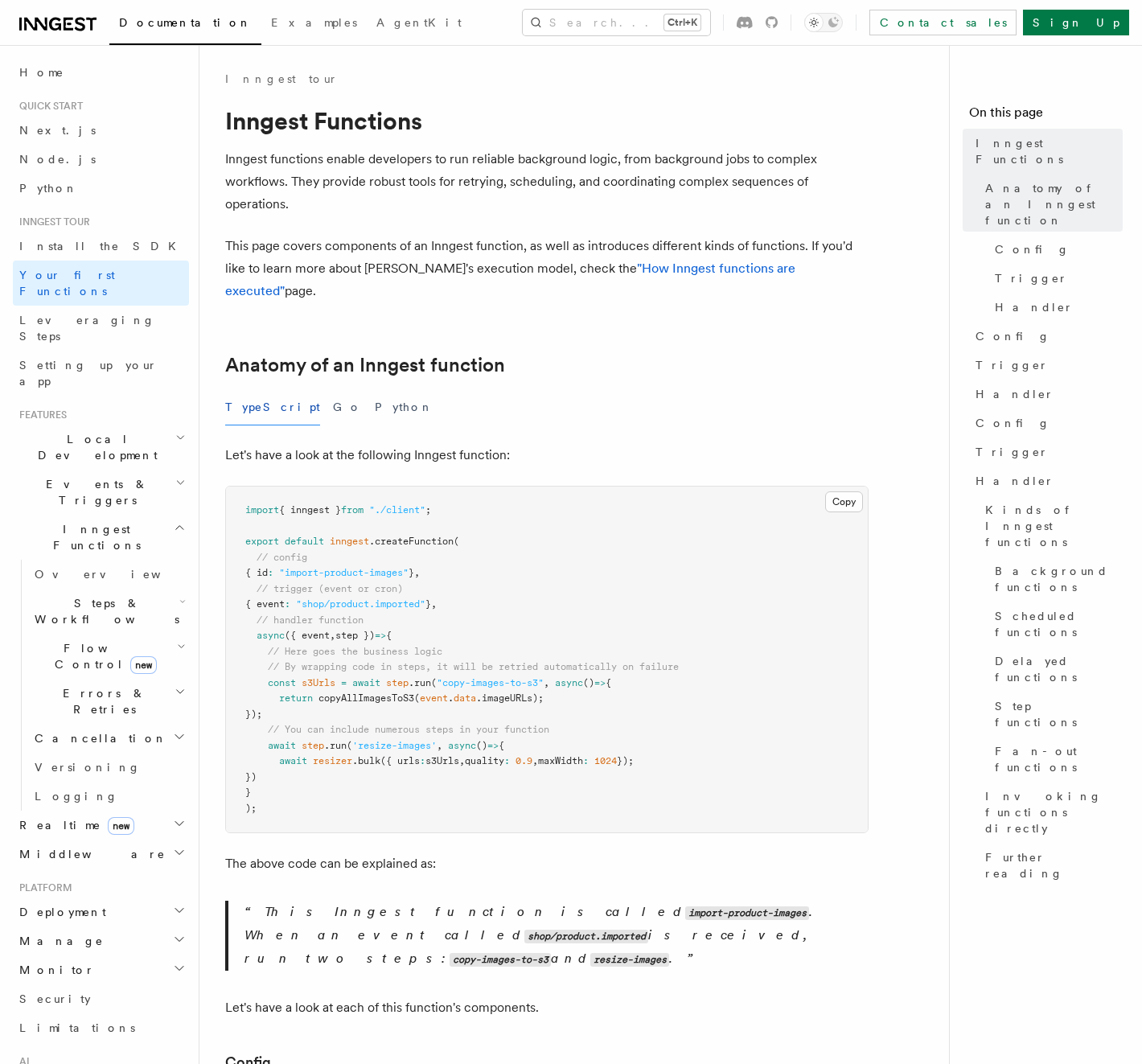
click at [662, 354] on h2 "Anatomy of an Inngest function" at bounding box center [547, 365] width 644 height 22
click at [654, 389] on div "TypeScript Go Python" at bounding box center [547, 407] width 644 height 36
click at [638, 118] on h1 "Inngest Functions" at bounding box center [547, 121] width 644 height 29
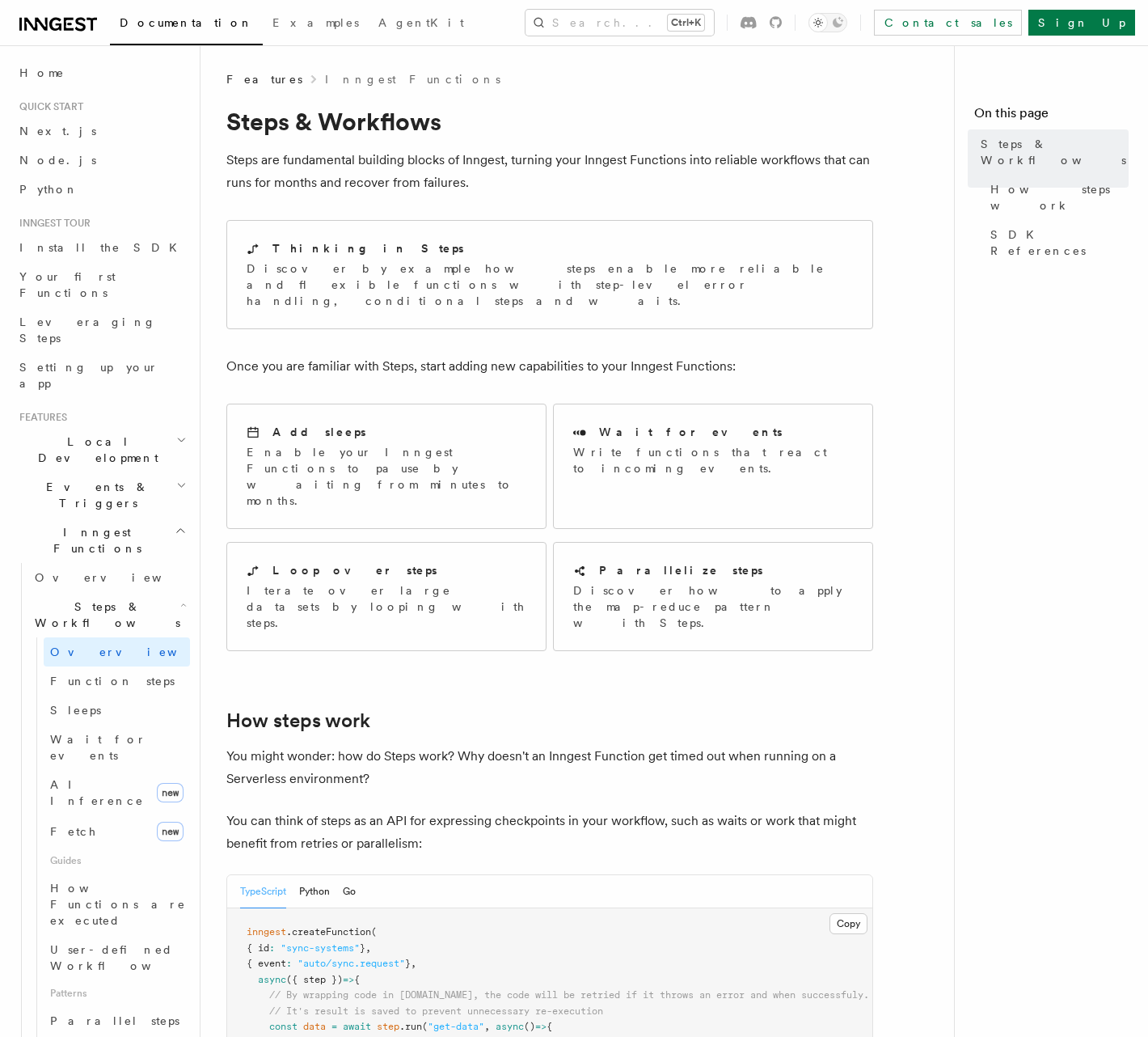
click at [1049, 455] on nav "On this page Steps & Workflows How steps work SDK References" at bounding box center [1050, 540] width 194 height 991
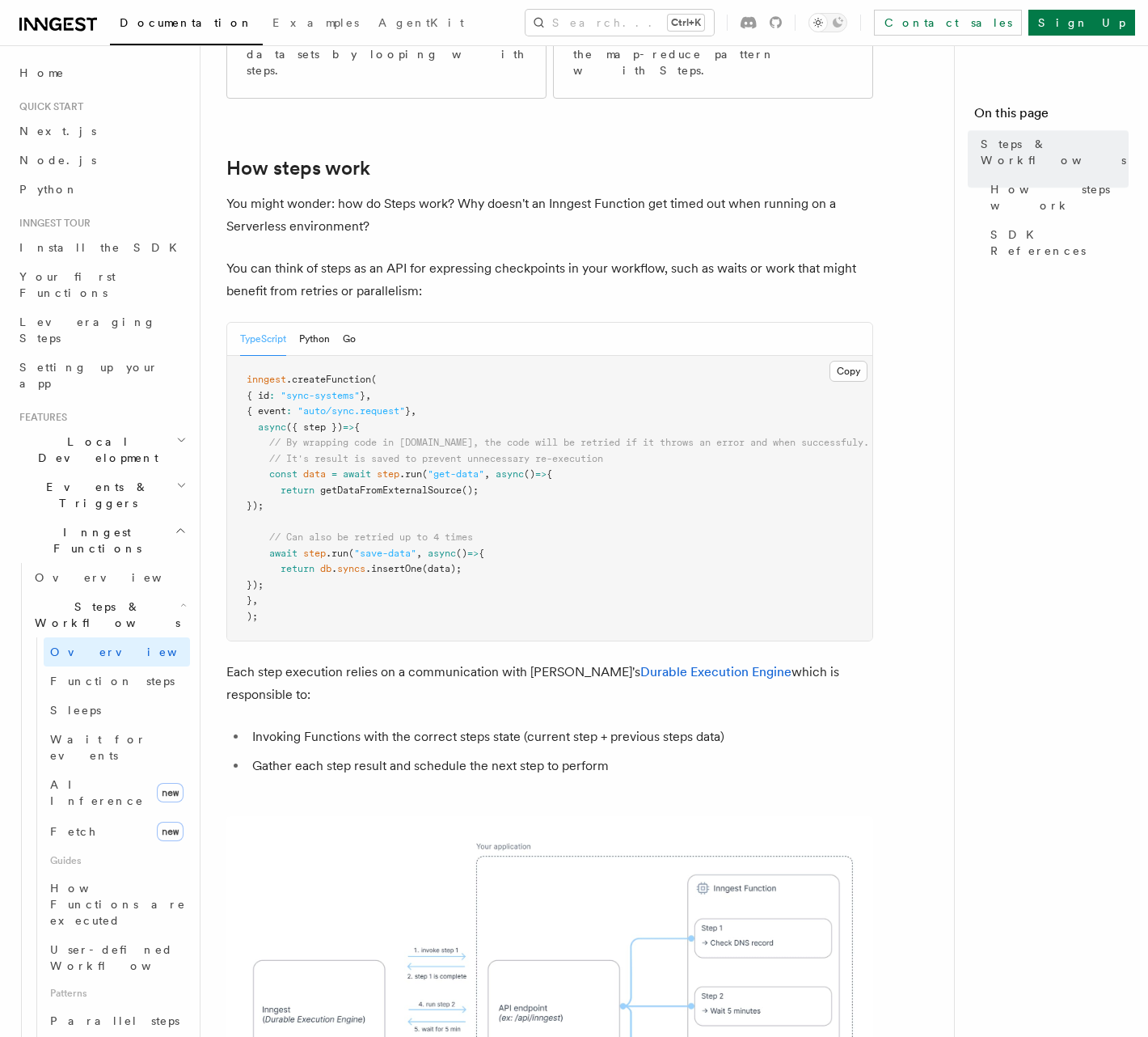
scroll to position [670, 0]
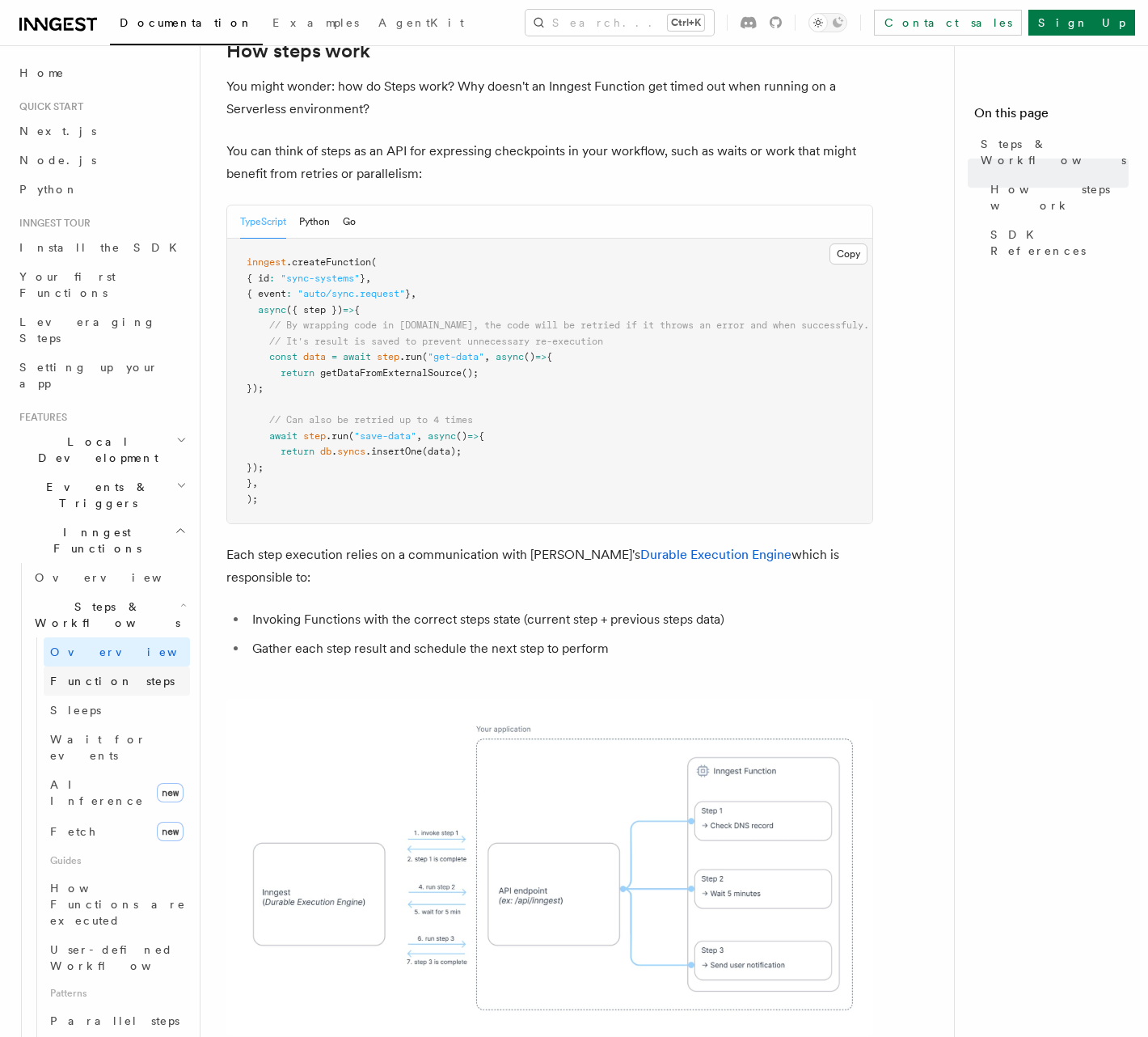
click at [114, 674] on span "Function steps" at bounding box center [112, 680] width 124 height 13
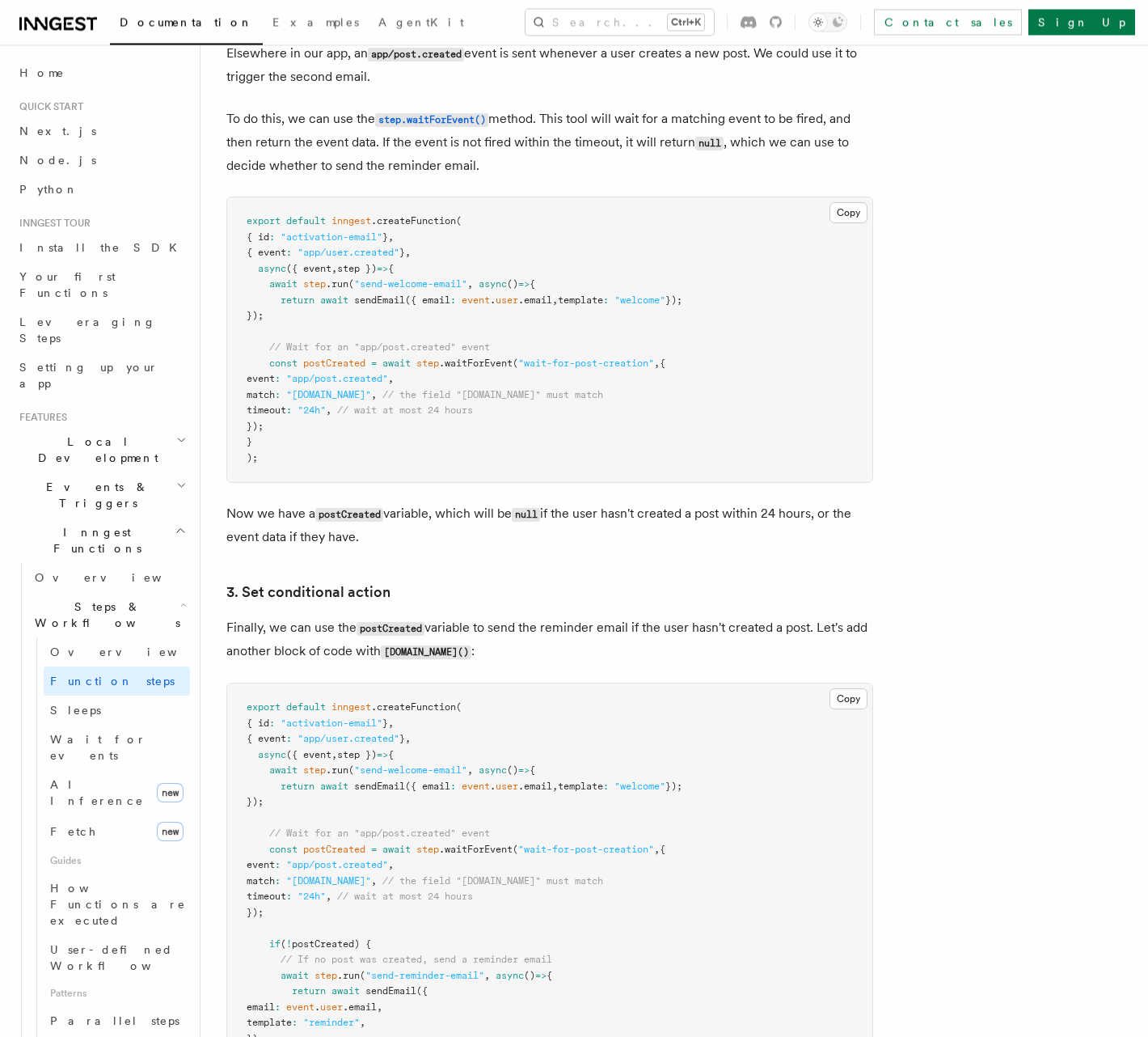
scroll to position [1615, 0]
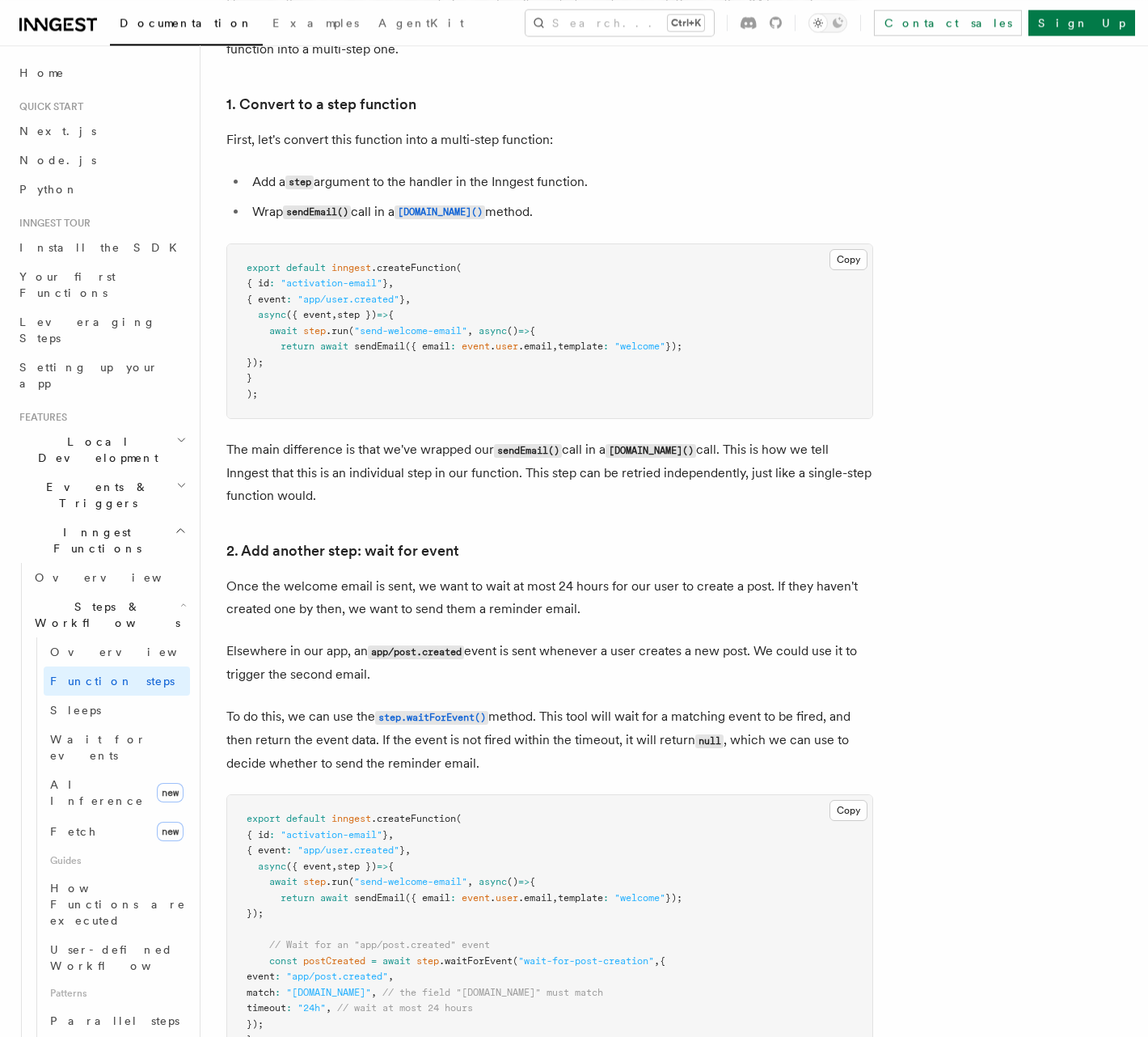
scroll to position [945, 0]
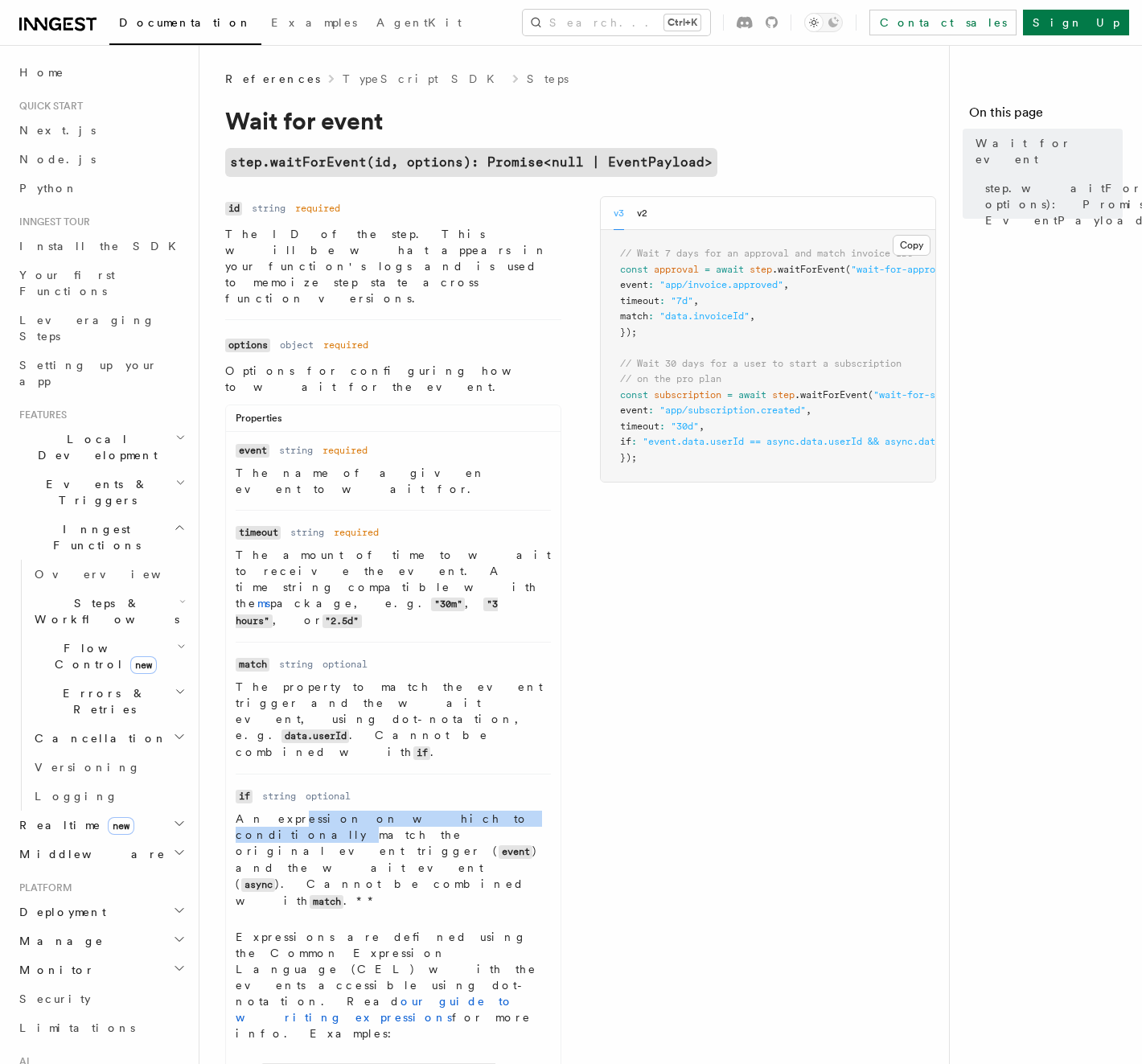
drag, startPoint x: 274, startPoint y: 676, endPoint x: 439, endPoint y: 670, distance: 165.1
click at [439, 810] on p "An expression on which to conditionally match the original event trigger ( even…" at bounding box center [393, 859] width 315 height 99
click at [650, 667] on div "Name id Type string Required required Description The ID of the step. This will…" at bounding box center [580, 658] width 711 height 925
click at [730, 648] on div "Name id Type string Required required Description The ID of the step. This will…" at bounding box center [580, 658] width 711 height 925
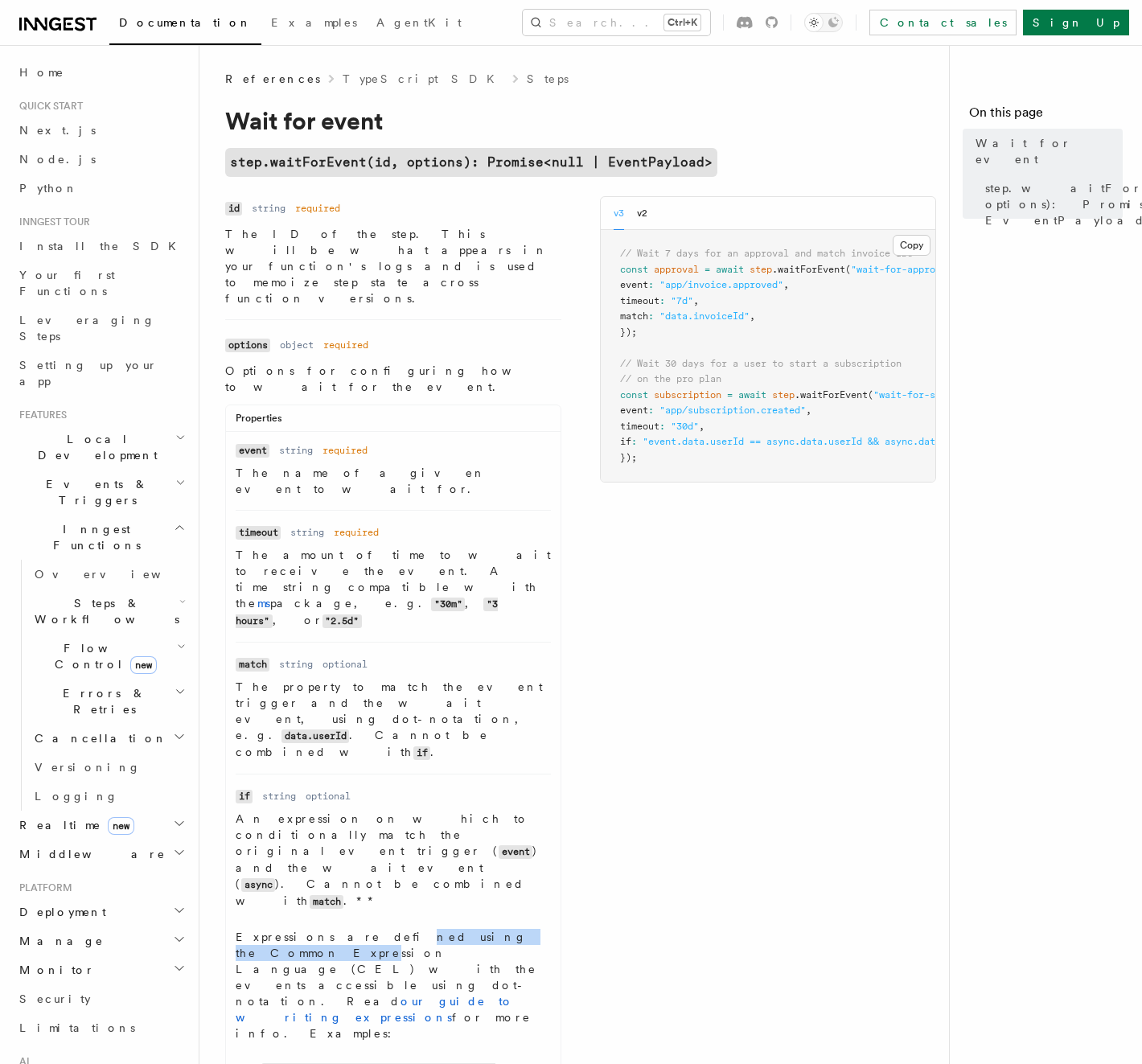
drag, startPoint x: 335, startPoint y: 751, endPoint x: 484, endPoint y: 744, distance: 149.2
click at [484, 929] on p "Expressions are defined using the Common Expression Language (CEL) with the eve…" at bounding box center [393, 985] width 315 height 113
click at [364, 994] on link "our guide to writing expressions" at bounding box center [375, 1009] width 278 height 29
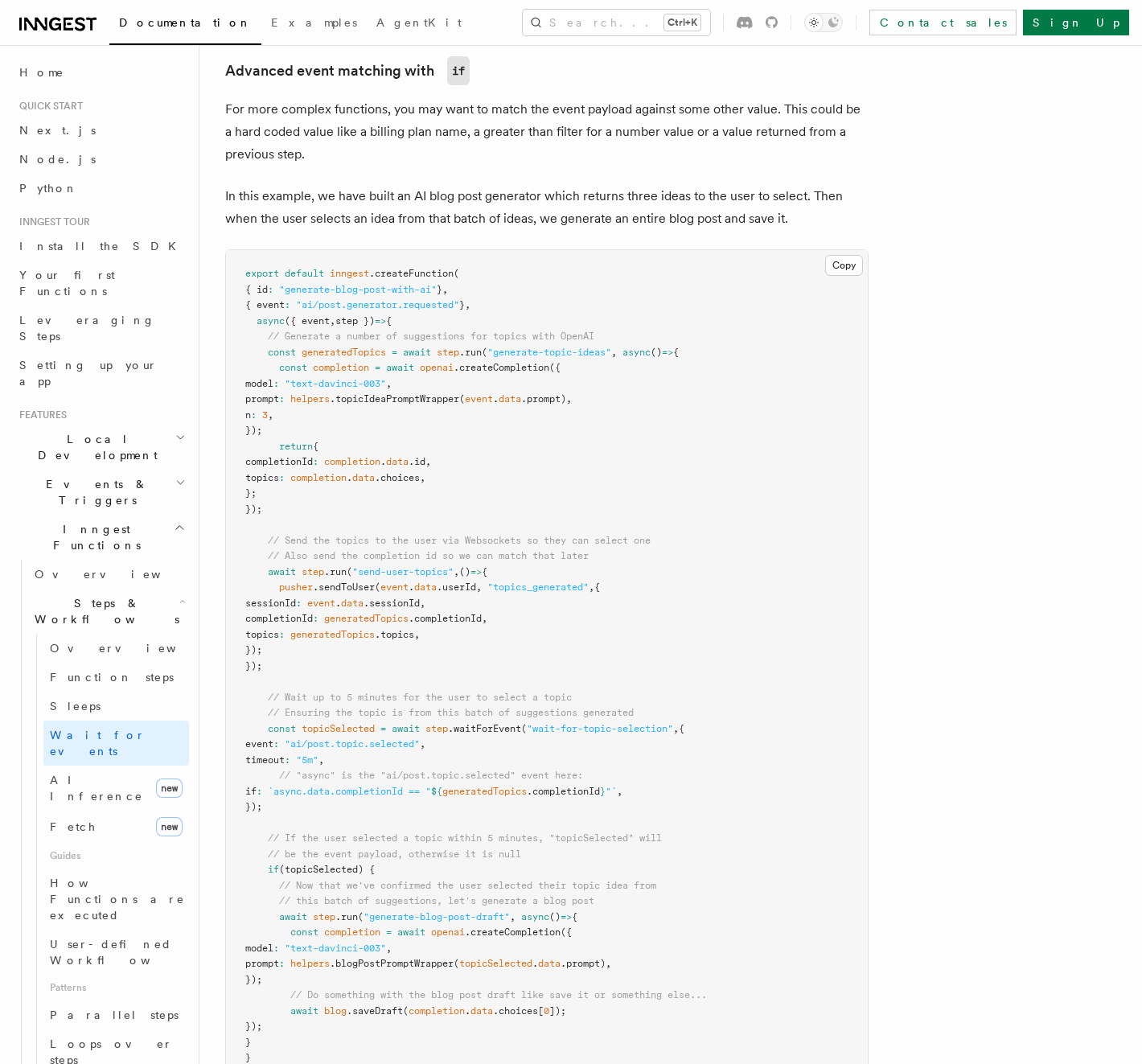
scroll to position [1554, 0]
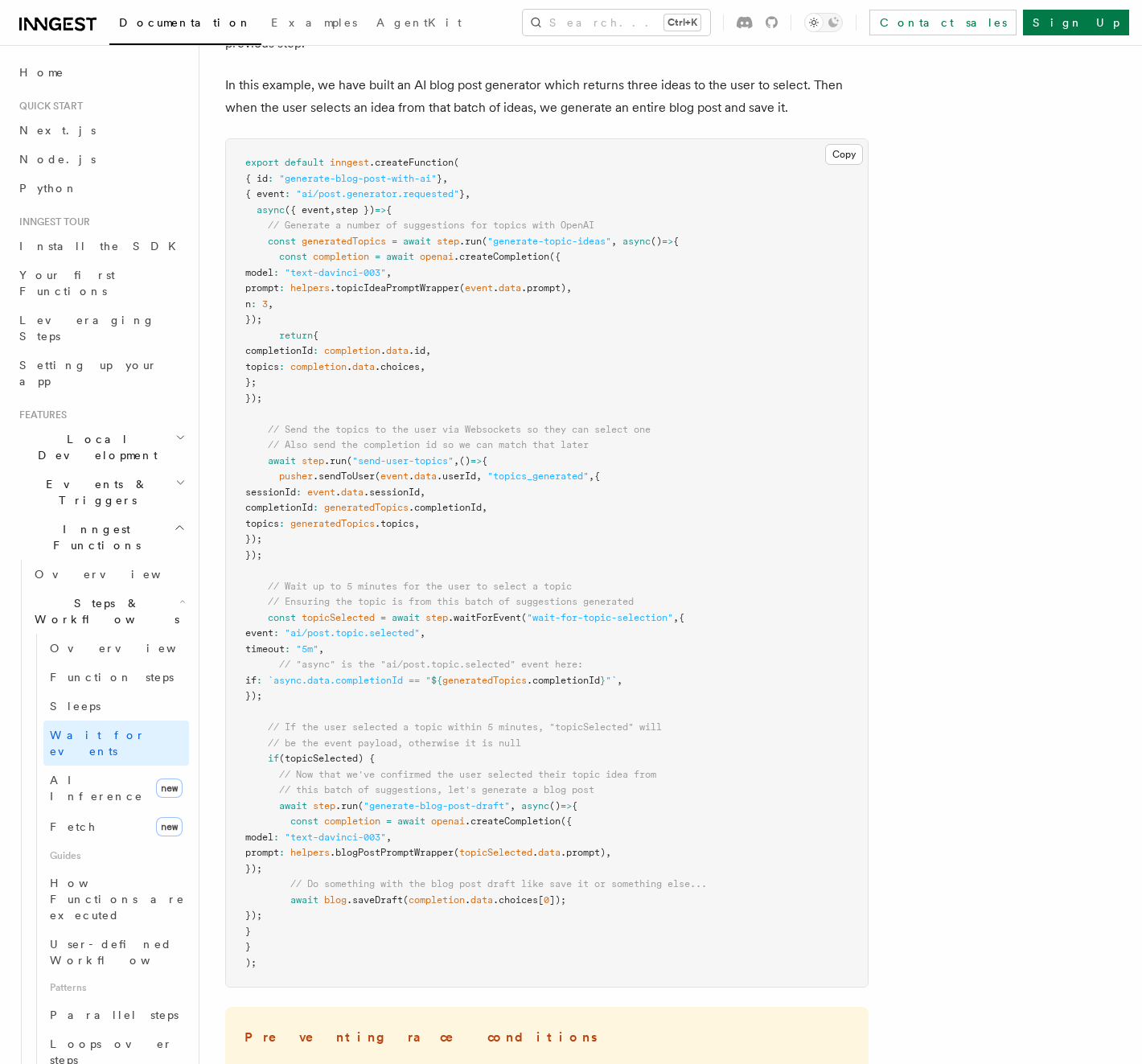
click at [960, 425] on article "Features Inngest Functions Steps & Workflows Wait for an Event One step method …" at bounding box center [593, 78] width 736 height 3122
click at [974, 504] on main "Features Inngest Functions Steps & Workflows Wait for an Event One step method …" at bounding box center [606, 64] width 762 height 3146
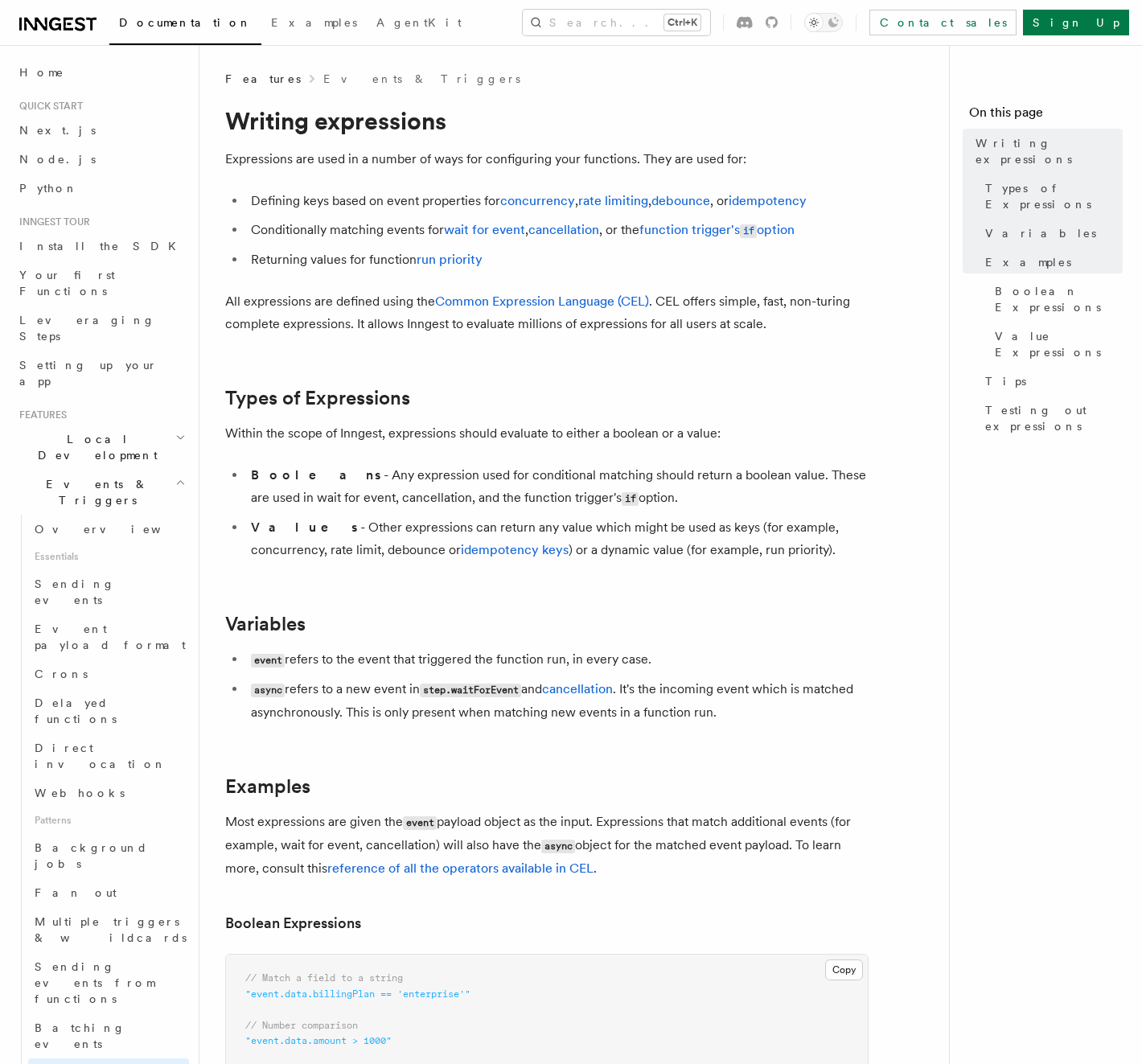
click at [980, 567] on nav "On this page Writing expressions Types of Expressions Variables Examples Boolea…" at bounding box center [1045, 554] width 193 height 1019
click at [981, 560] on nav "On this page Writing expressions Types of Expressions Variables Examples Boolea…" at bounding box center [1045, 554] width 193 height 1019
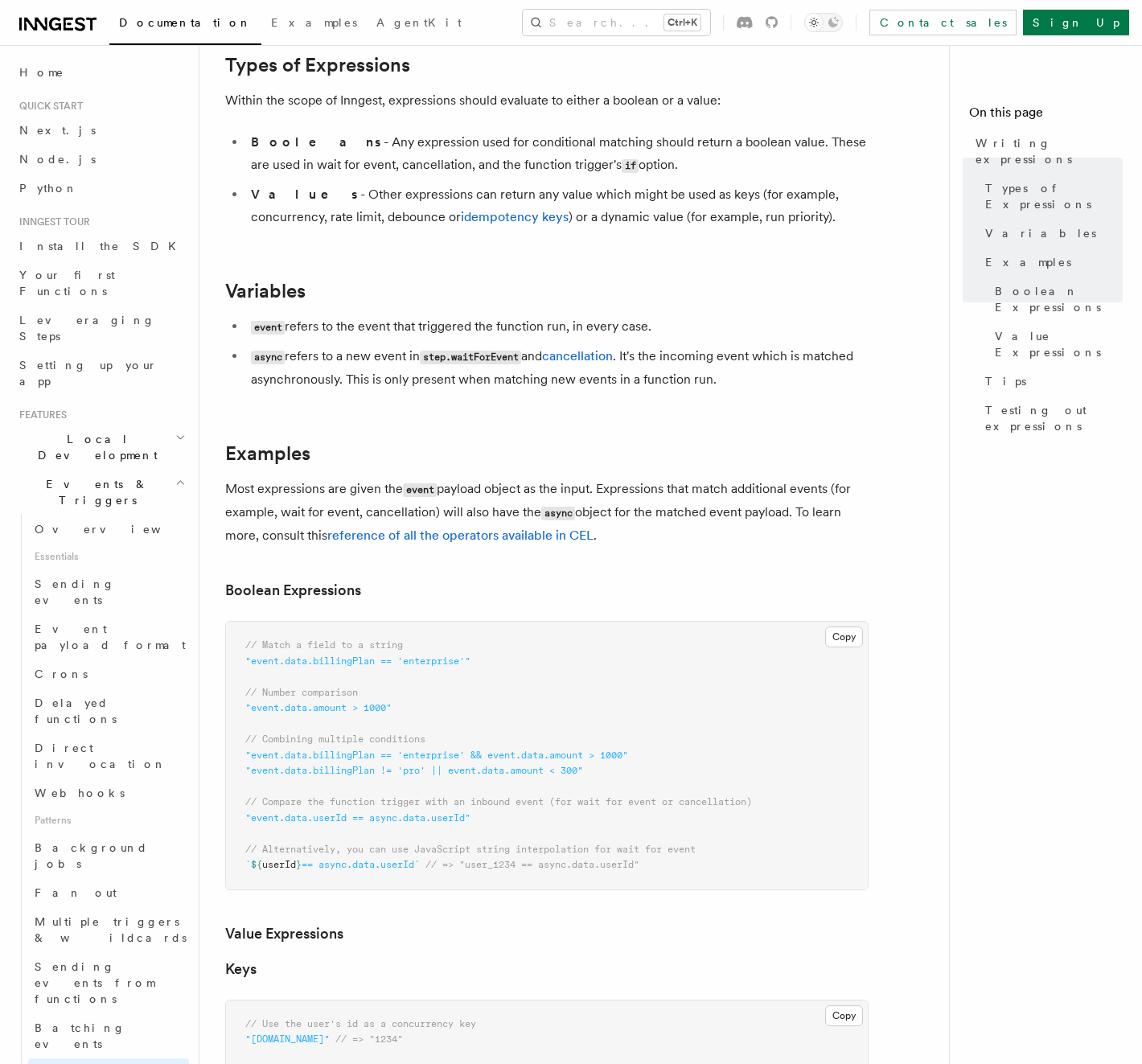
click at [919, 426] on article "Features Events & Triggers Writing expressions Expressions are used in a number…" at bounding box center [580, 969] width 711 height 2464
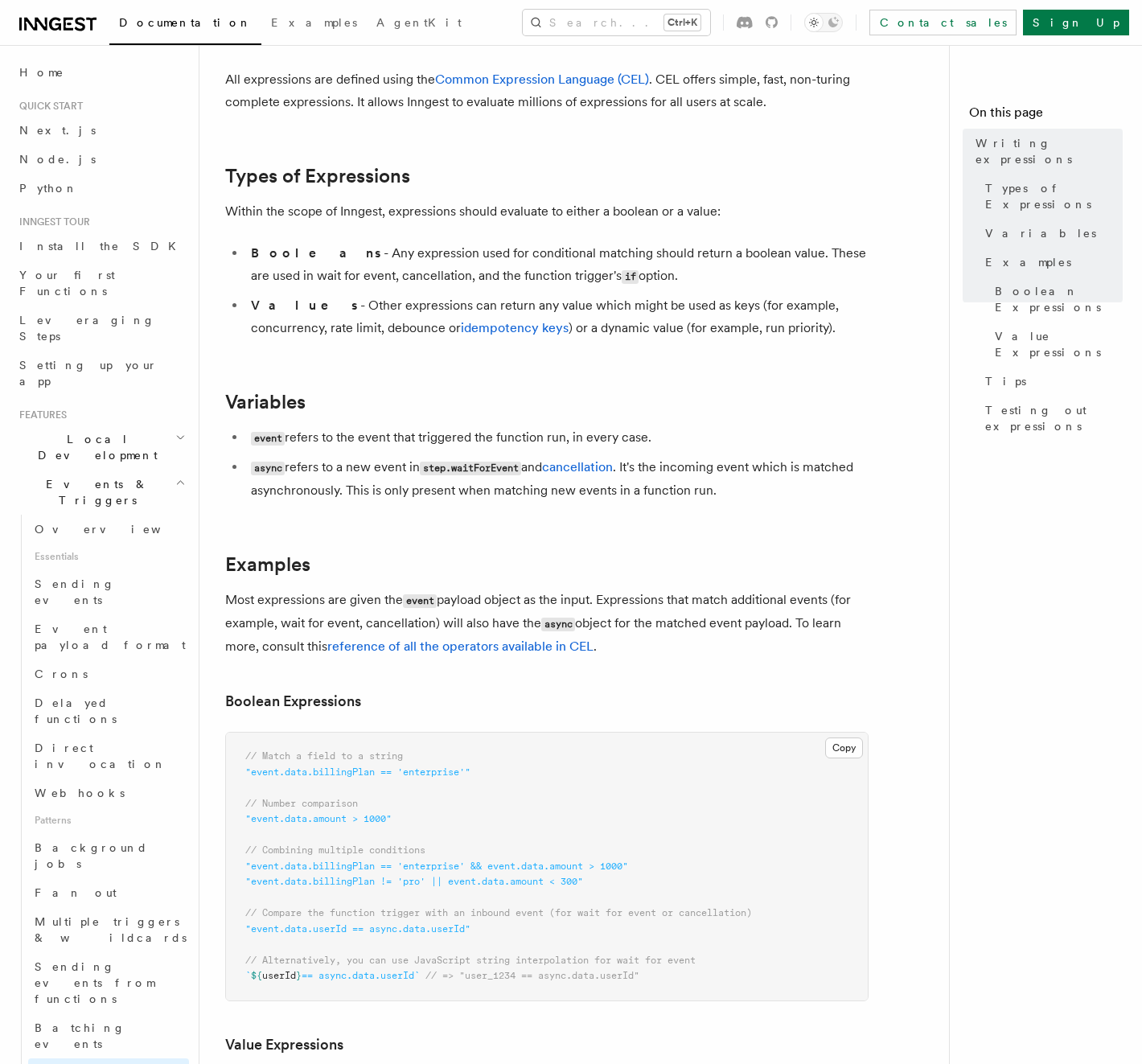
scroll to position [0, 0]
